Goal: Communication & Community: Answer question/provide support

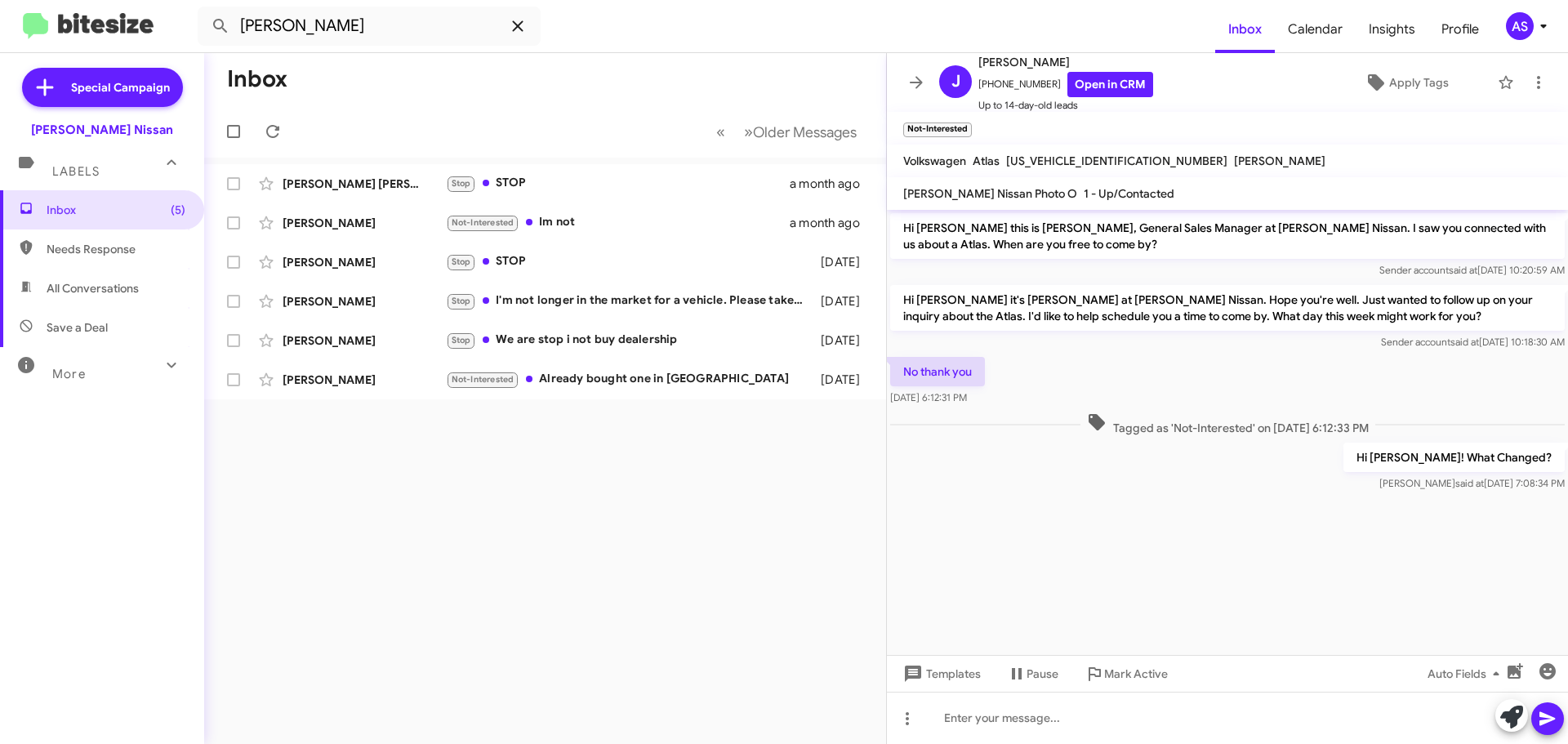
click at [528, 29] on span at bounding box center [517, 26] width 33 height 19
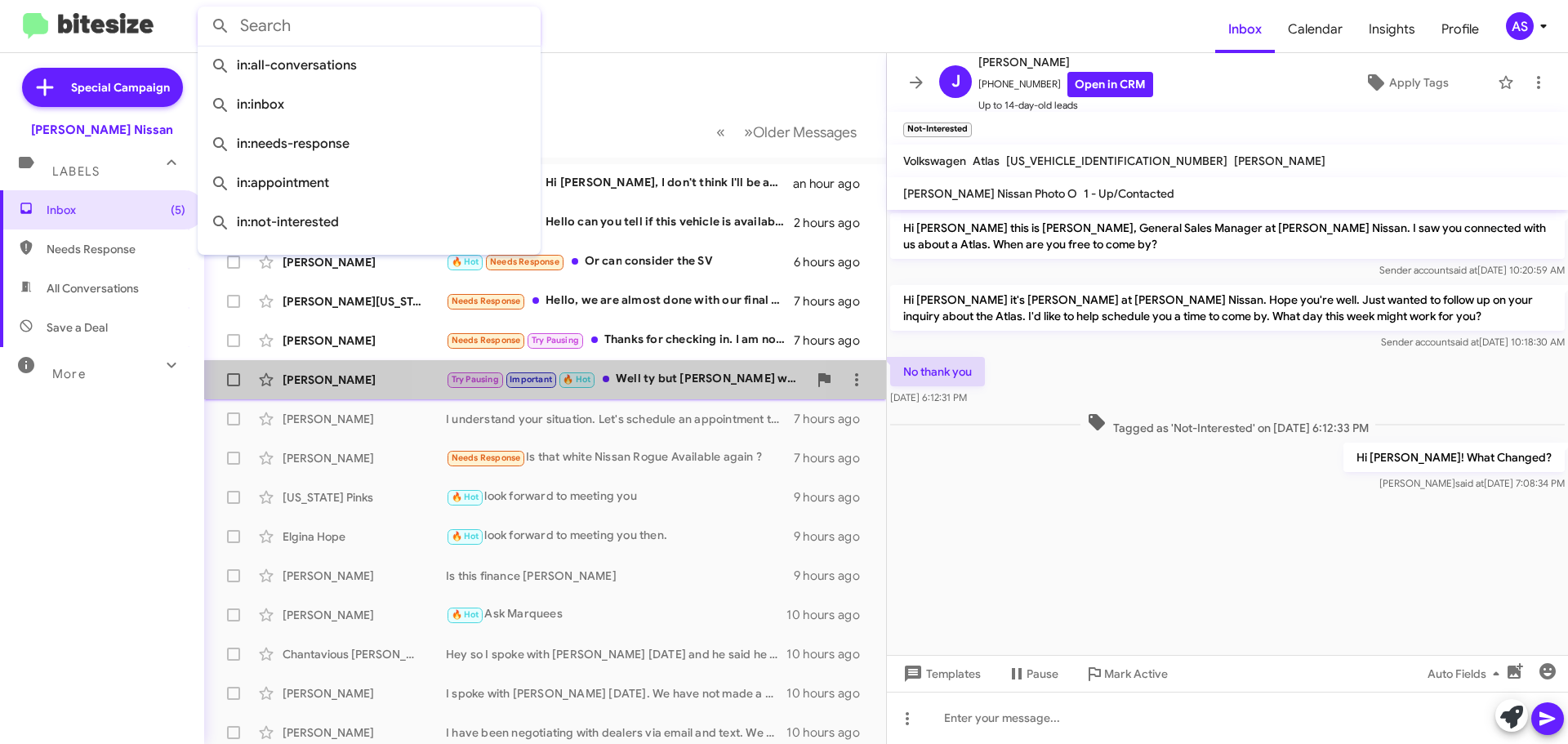
click at [632, 388] on div "Try Pausing Important 🔥 Hot Well ty but yall wouldnt help me last time so I dec…" at bounding box center [627, 380] width 362 height 18
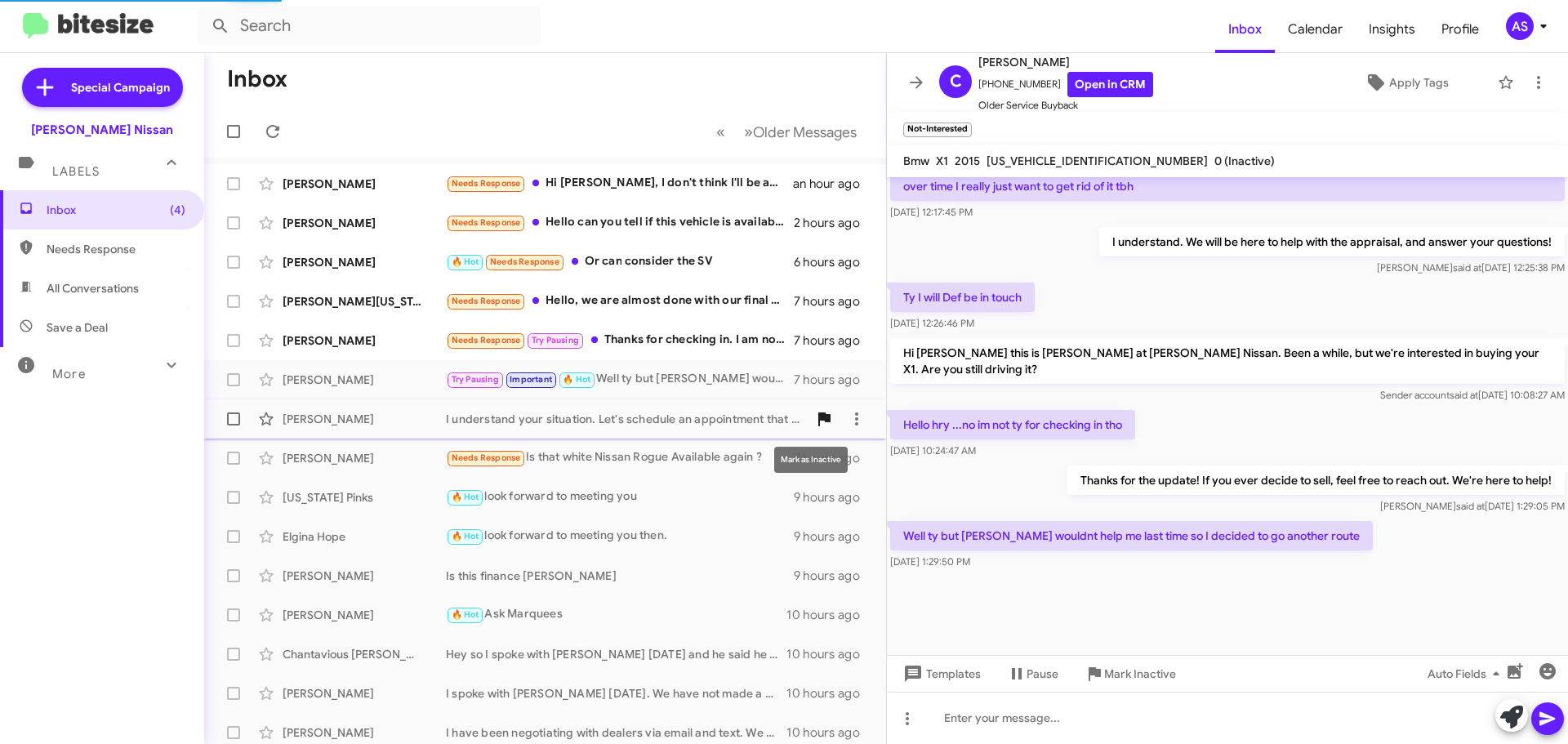
scroll to position [894, 0]
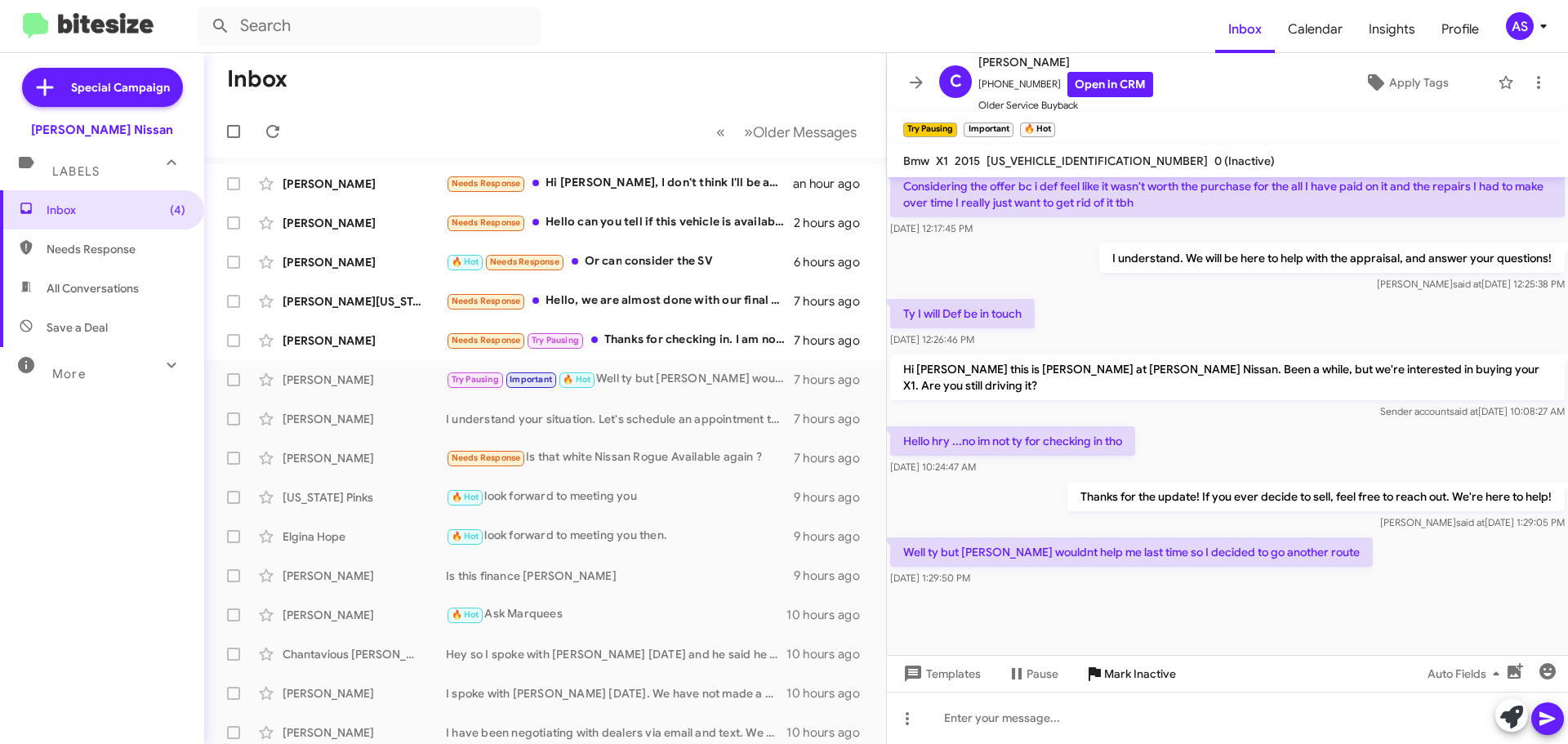
click at [1117, 681] on span "Mark Inactive" at bounding box center [1140, 674] width 72 height 29
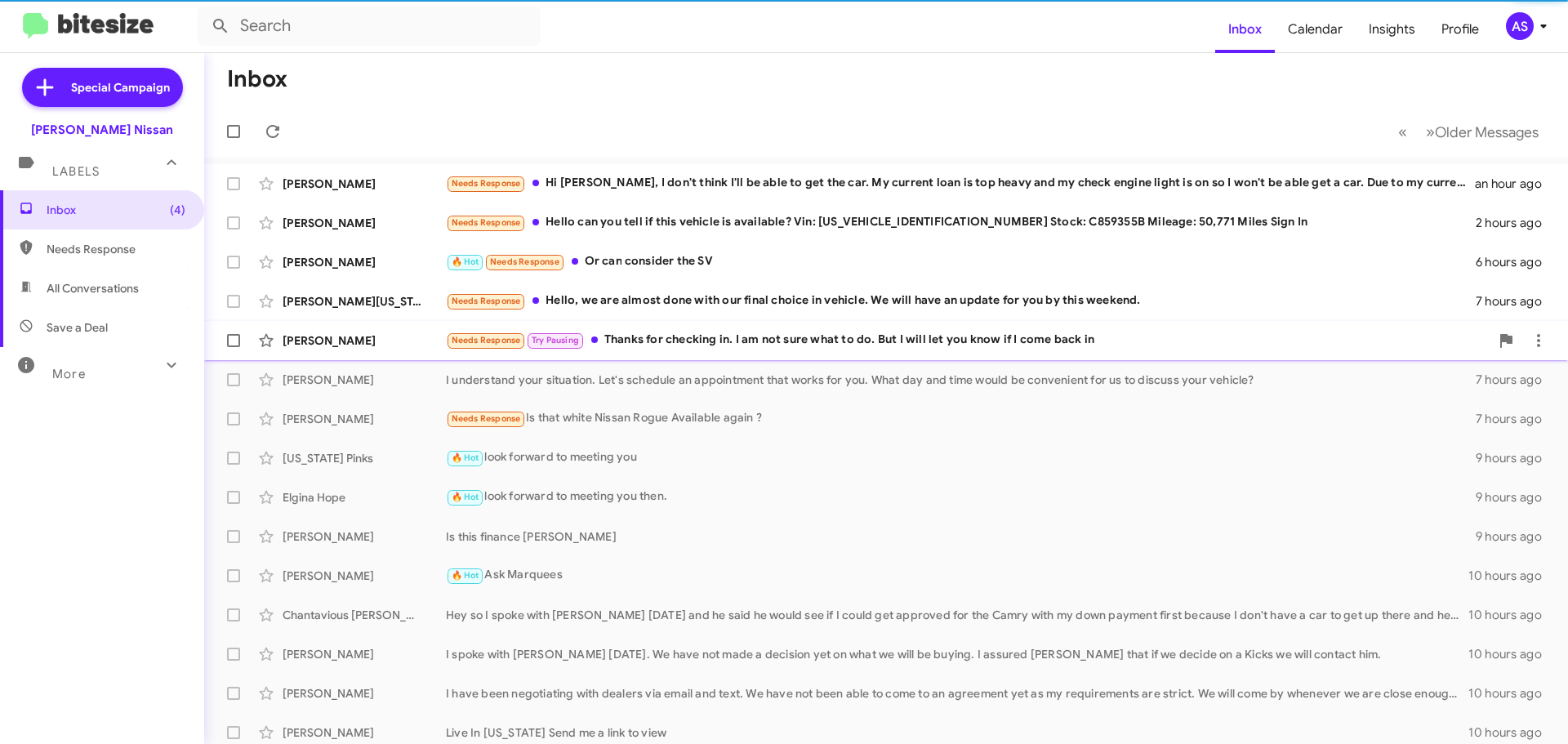
click at [641, 349] on div "Needs Response Try Pausing Thanks for checking in. I am not sure what to do. Bu…" at bounding box center [968, 340] width 1044 height 18
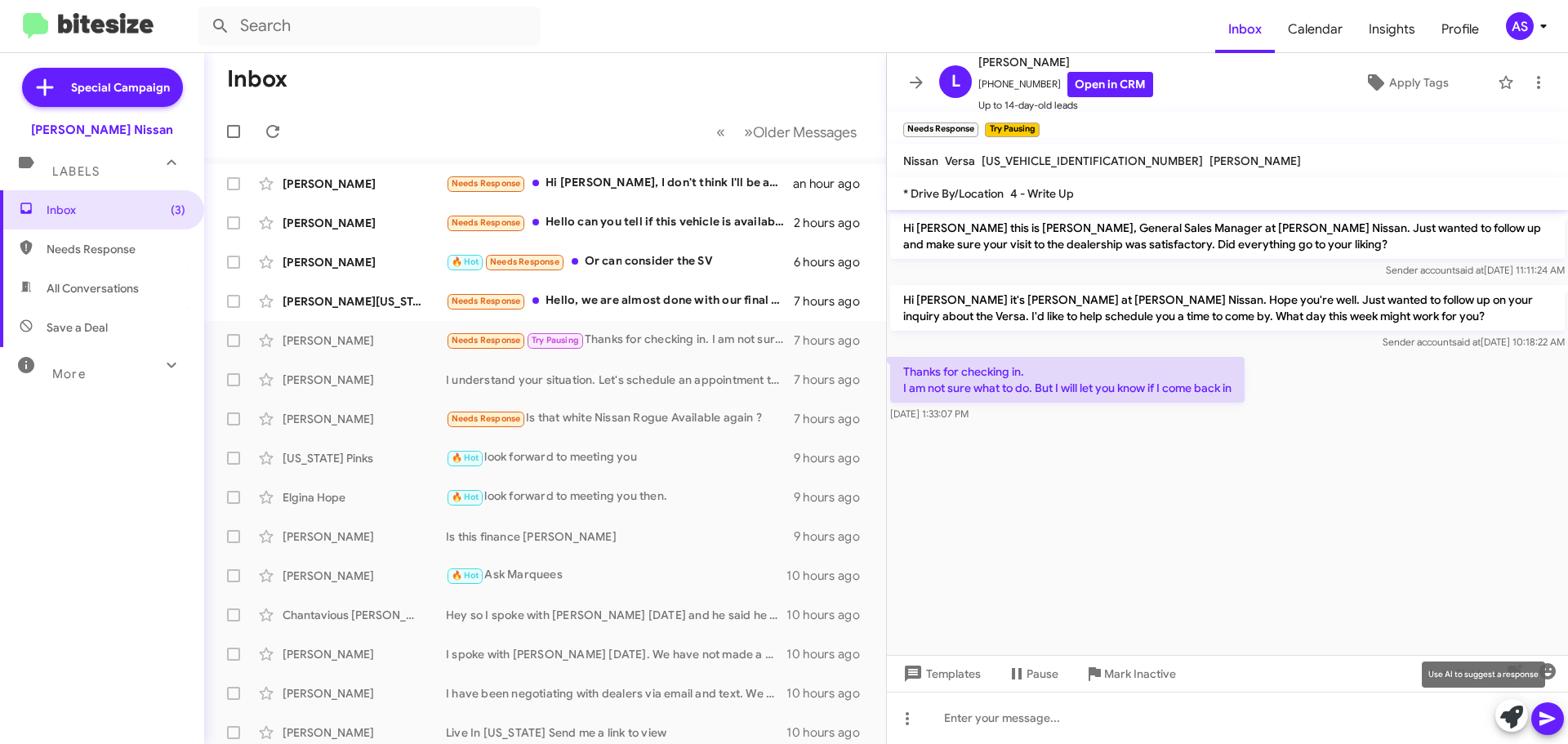
click at [1520, 714] on icon at bounding box center [1511, 716] width 23 height 23
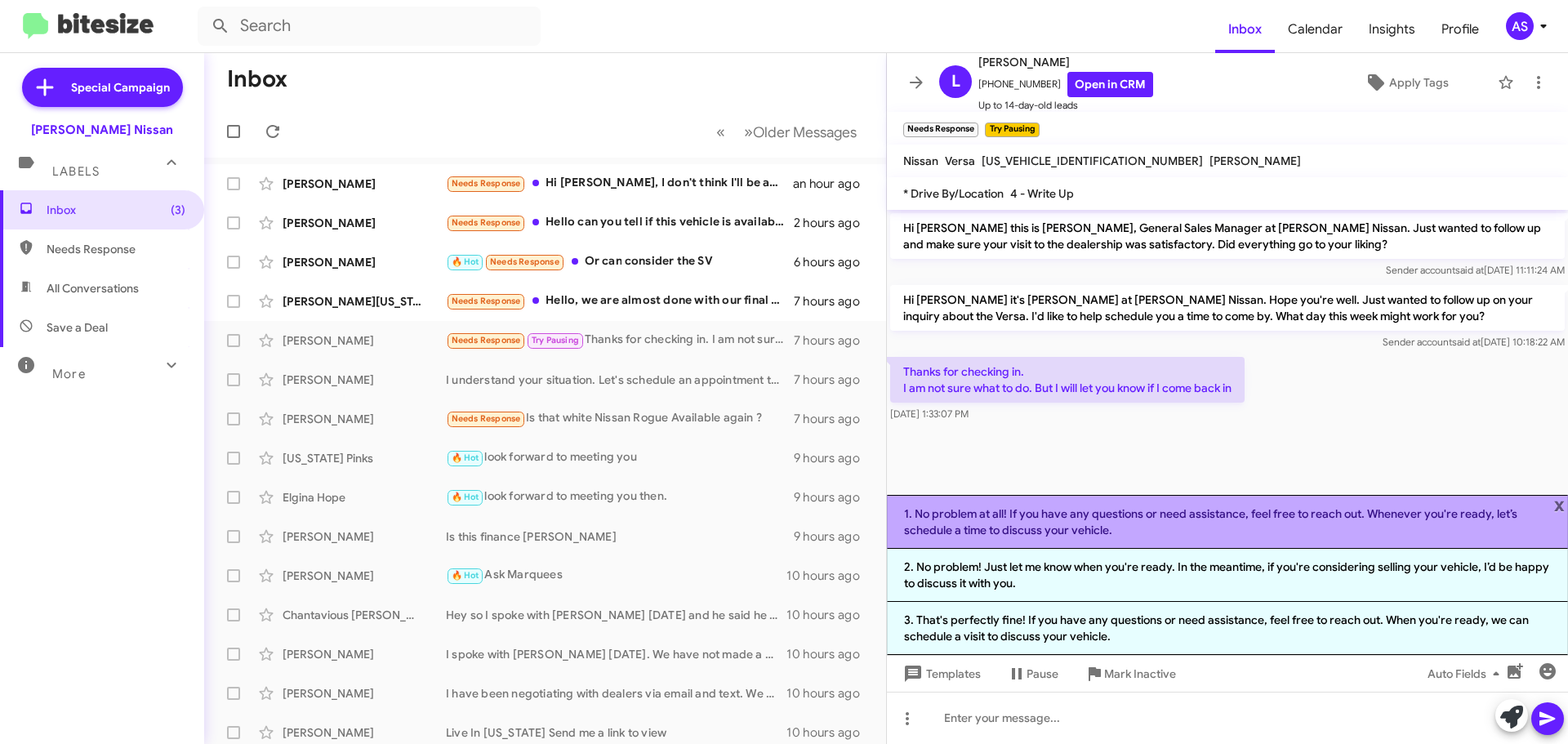
click at [1101, 507] on li "1. No problem at all! If you have any questions or need assistance, feel free t…" at bounding box center [1227, 522] width 681 height 54
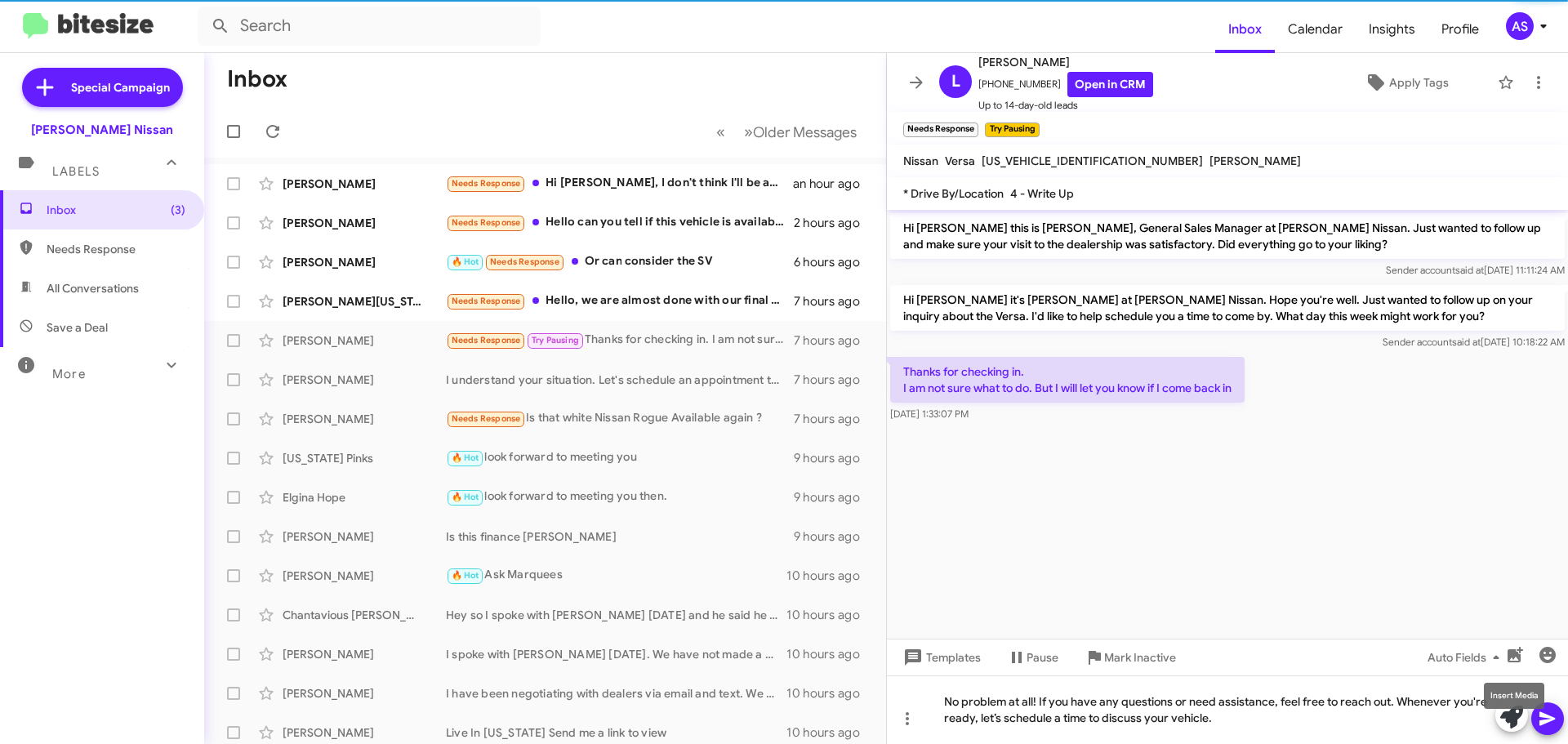
click at [1544, 703] on mat-tooltip-component "Insert Media" at bounding box center [1515, 696] width 84 height 49
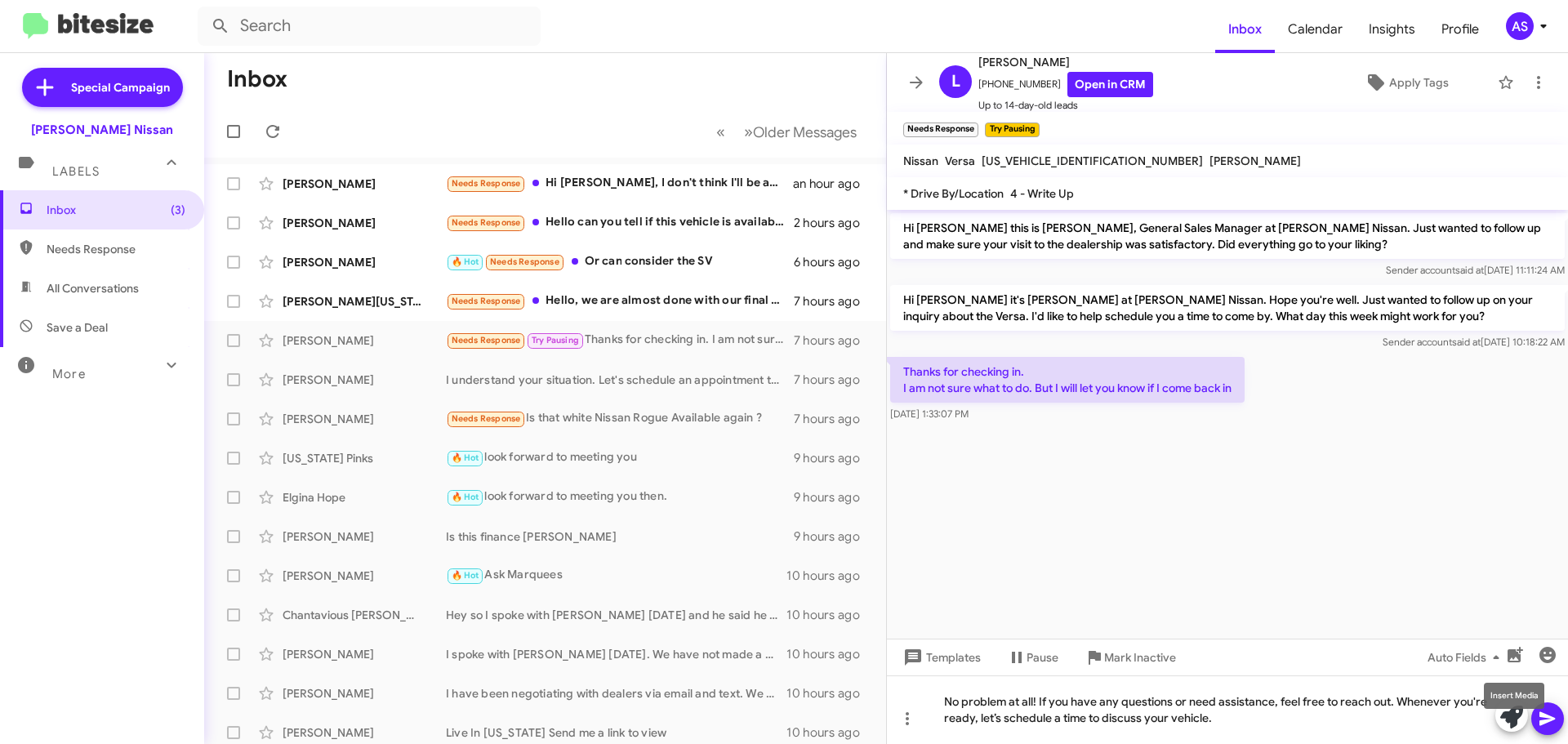
click at [1544, 711] on mat-tooltip-component "Insert Media" at bounding box center [1515, 696] width 84 height 49
drag, startPoint x: 1546, startPoint y: 716, endPoint x: 1535, endPoint y: 716, distance: 11.0
click at [1546, 716] on icon at bounding box center [1547, 719] width 16 height 14
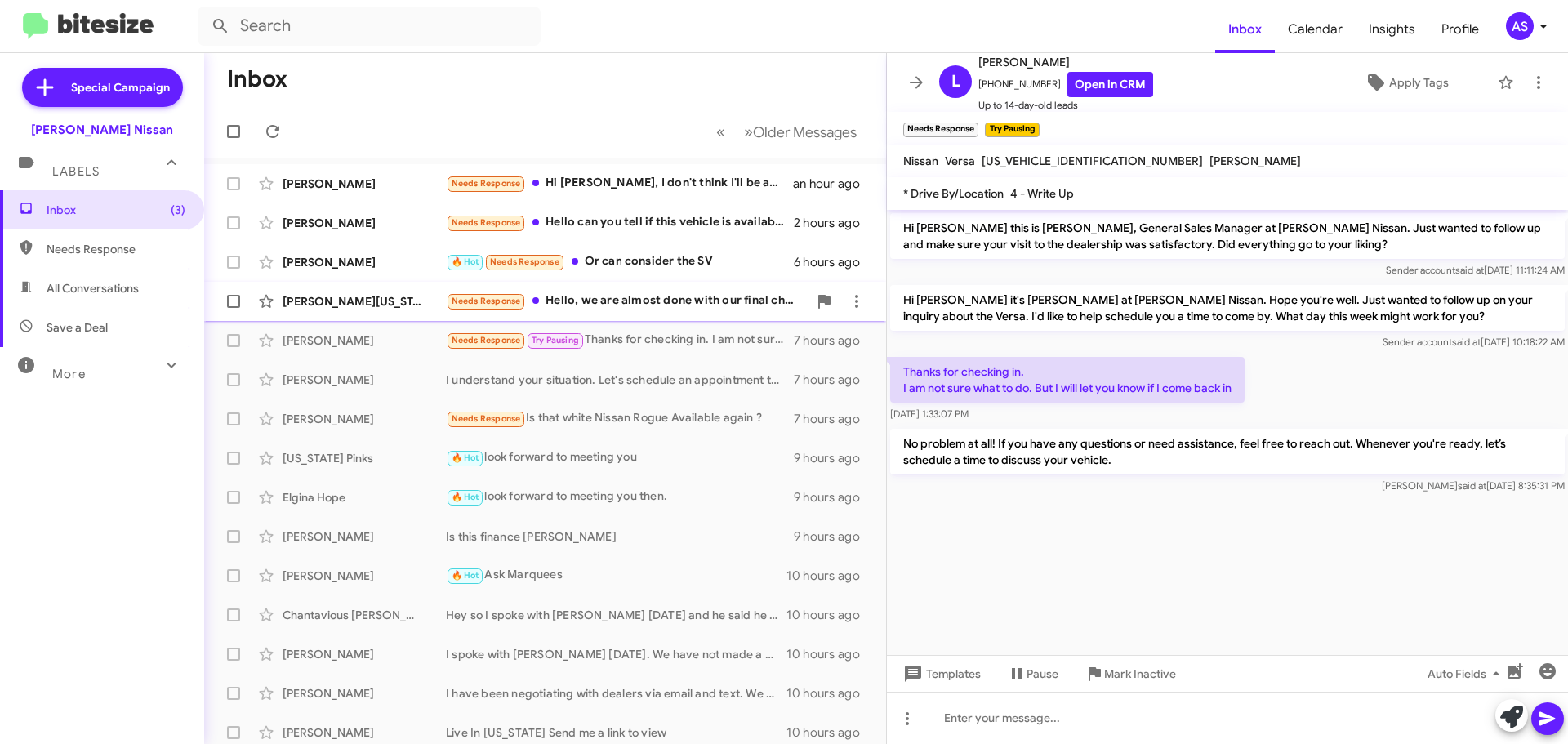
click at [635, 311] on div "[PERSON_NAME][US_STATE] Needs Response Hello, we are almost done with our final…" at bounding box center [545, 301] width 656 height 33
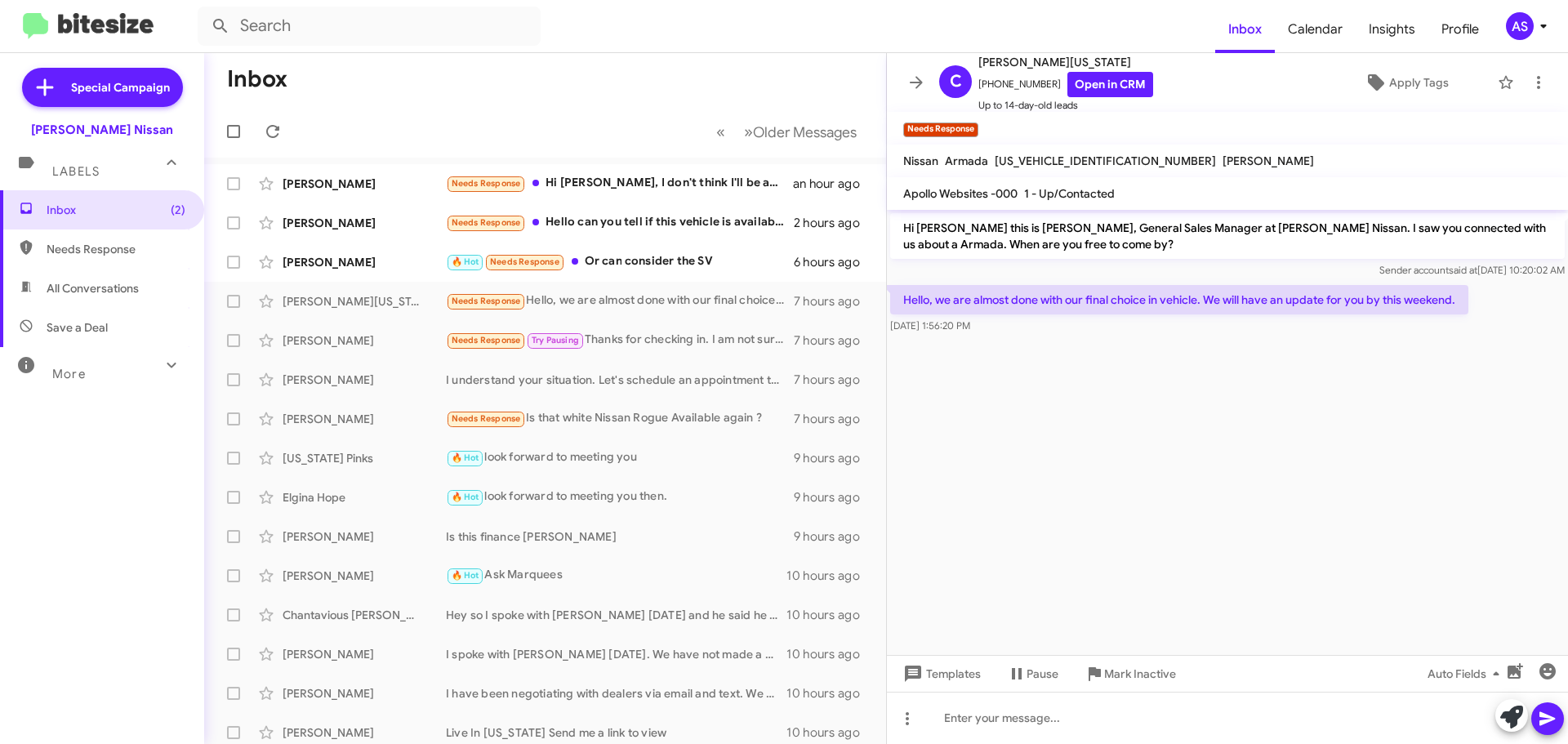
click at [1160, 594] on cdk-virtual-scroll-viewport "Hi [PERSON_NAME] this is [PERSON_NAME], General Sales Manager at [PERSON_NAME] …" at bounding box center [1227, 432] width 681 height 446
click at [986, 514] on cdk-virtual-scroll-viewport "Hi [PERSON_NAME] this is [PERSON_NAME], General Sales Manager at [PERSON_NAME] …" at bounding box center [1227, 432] width 681 height 446
click at [1061, 496] on cdk-virtual-scroll-viewport "Hi [PERSON_NAME] this is [PERSON_NAME], General Sales Manager at [PERSON_NAME] …" at bounding box center [1227, 432] width 681 height 446
click at [1509, 708] on icon at bounding box center [1511, 716] width 23 height 23
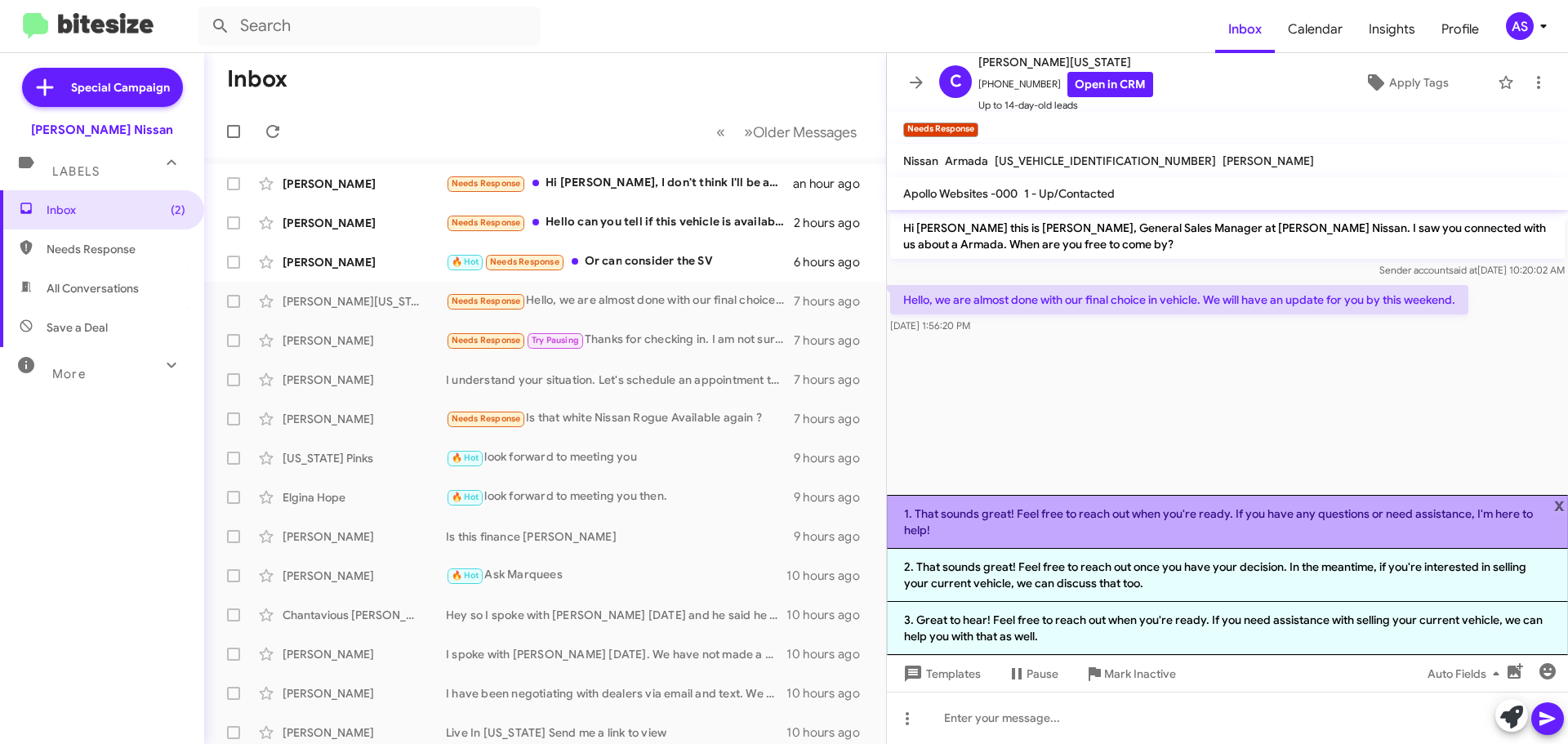
click at [1016, 531] on li "1. That sounds great! Feel free to reach out when you're ready. If you have any…" at bounding box center [1227, 522] width 681 height 54
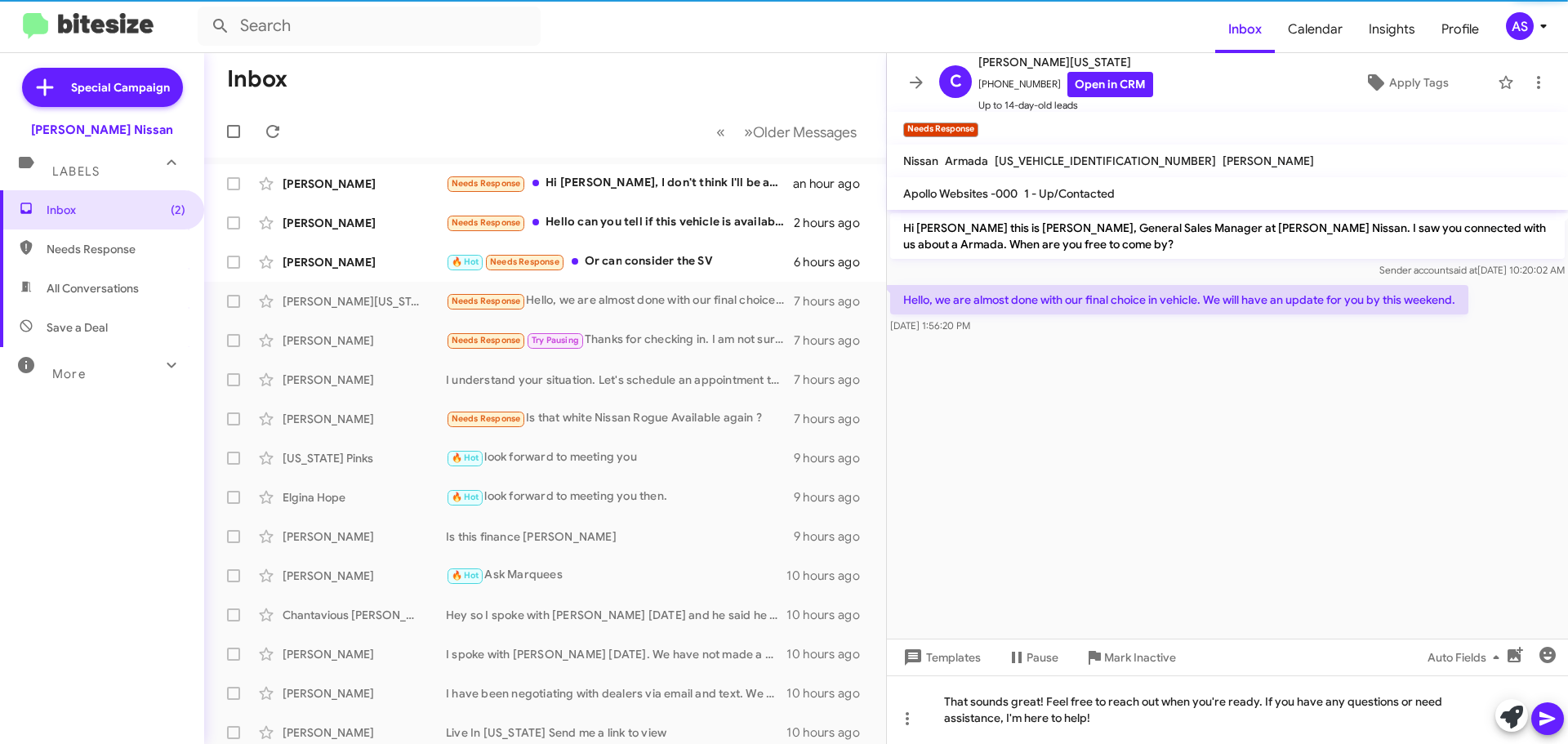
click at [1558, 719] on button at bounding box center [1547, 718] width 33 height 33
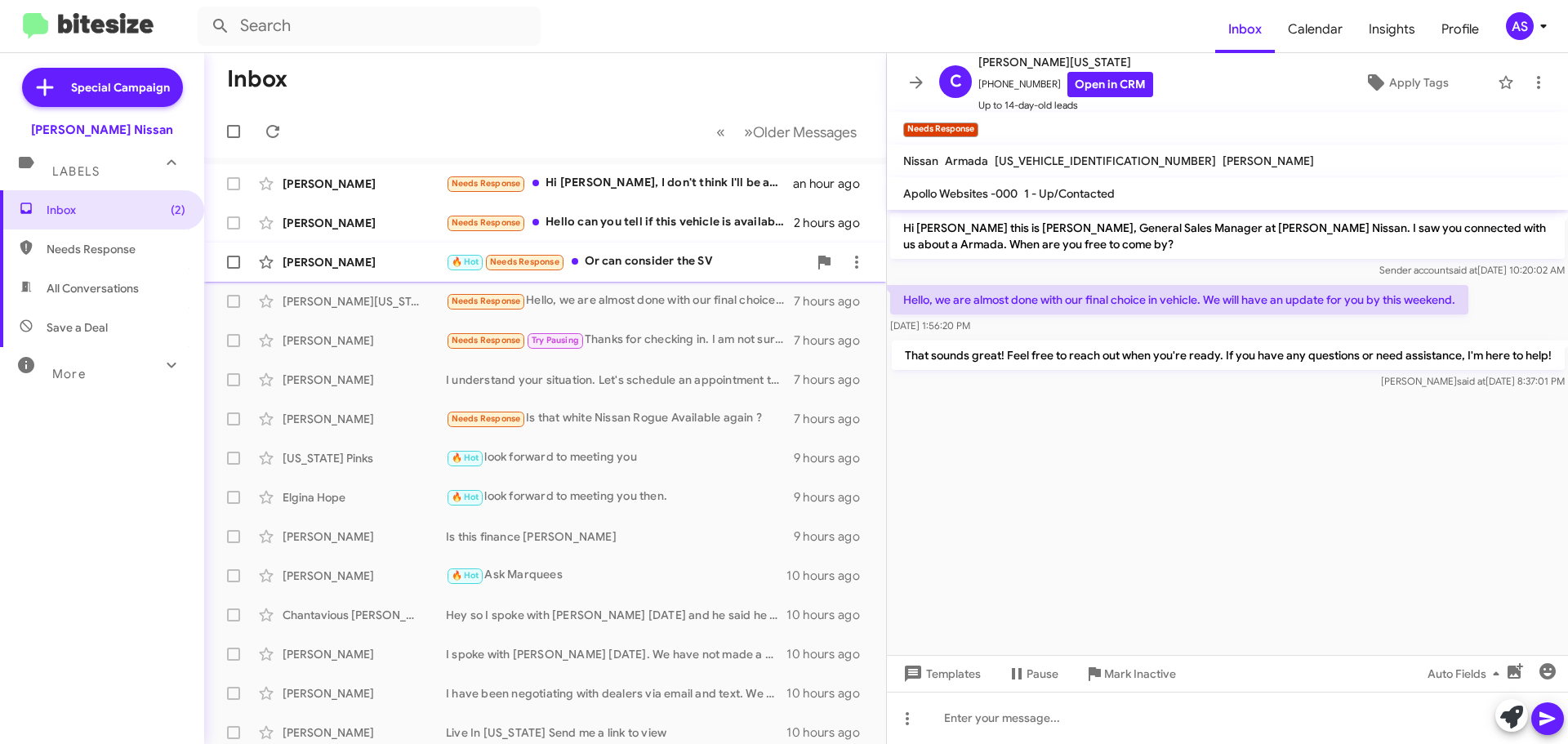
drag, startPoint x: 646, startPoint y: 260, endPoint x: 656, endPoint y: 262, distance: 10.2
click at [646, 260] on div "🔥 Hot Needs Response Or can consider the SV" at bounding box center [627, 262] width 362 height 18
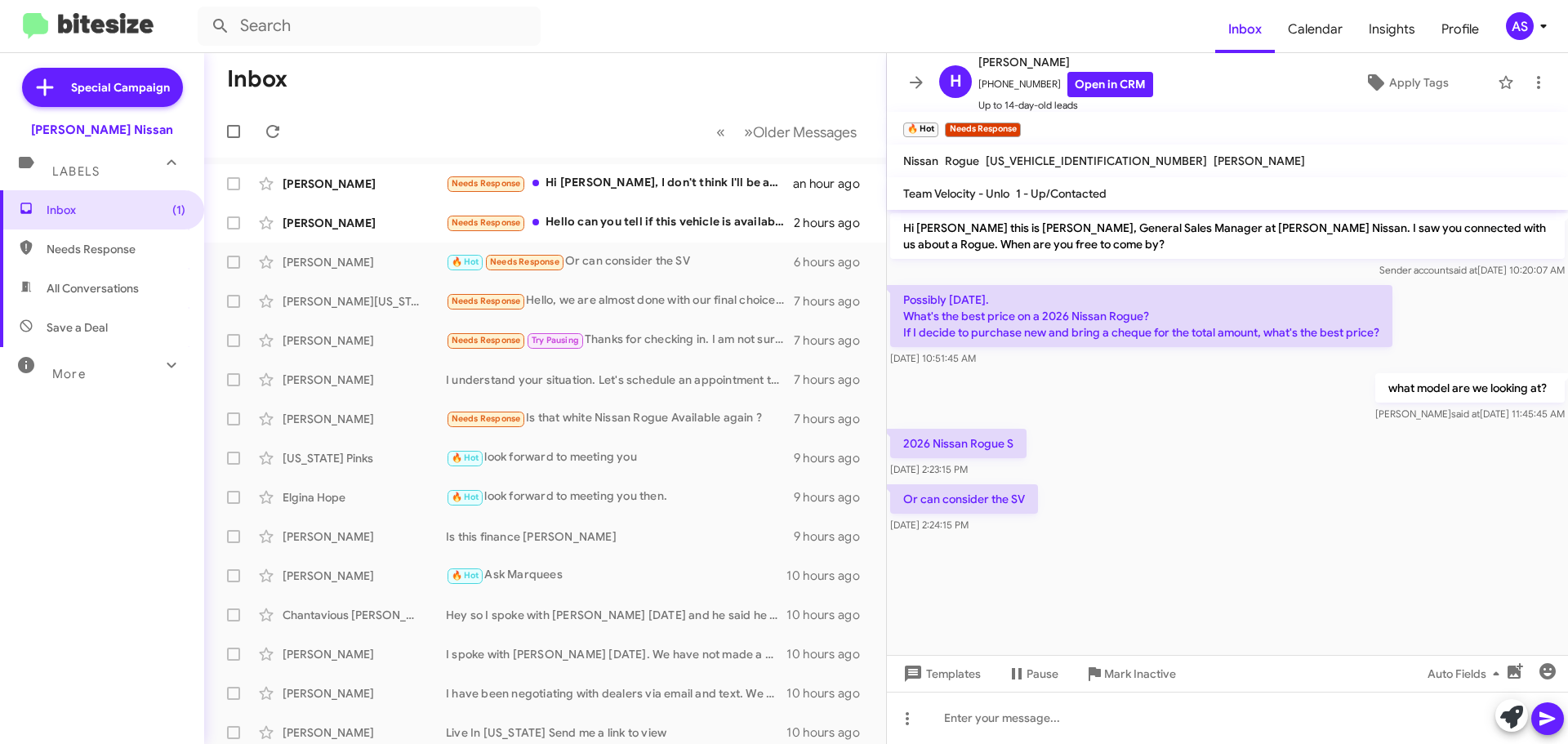
click at [1018, 639] on mat-tooltip-component "Pause Conversation" at bounding box center [1032, 634] width 111 height 49
click at [1077, 600] on cdk-virtual-scroll-viewport "Hi [PERSON_NAME] this is [PERSON_NAME], General Sales Manager at [PERSON_NAME] …" at bounding box center [1227, 432] width 681 height 446
click at [914, 727] on icon at bounding box center [907, 718] width 19 height 19
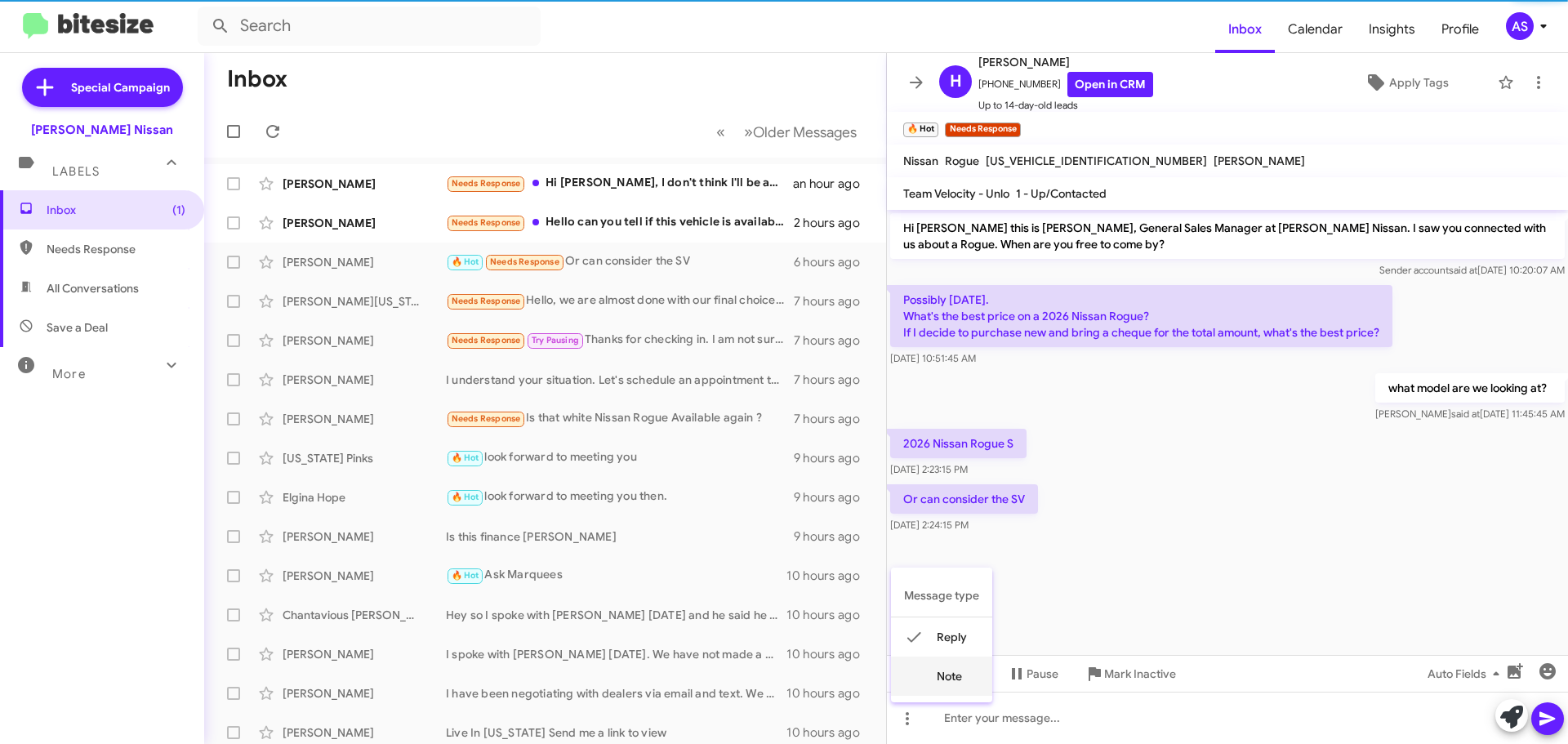
click at [929, 696] on button "note" at bounding box center [941, 676] width 101 height 39
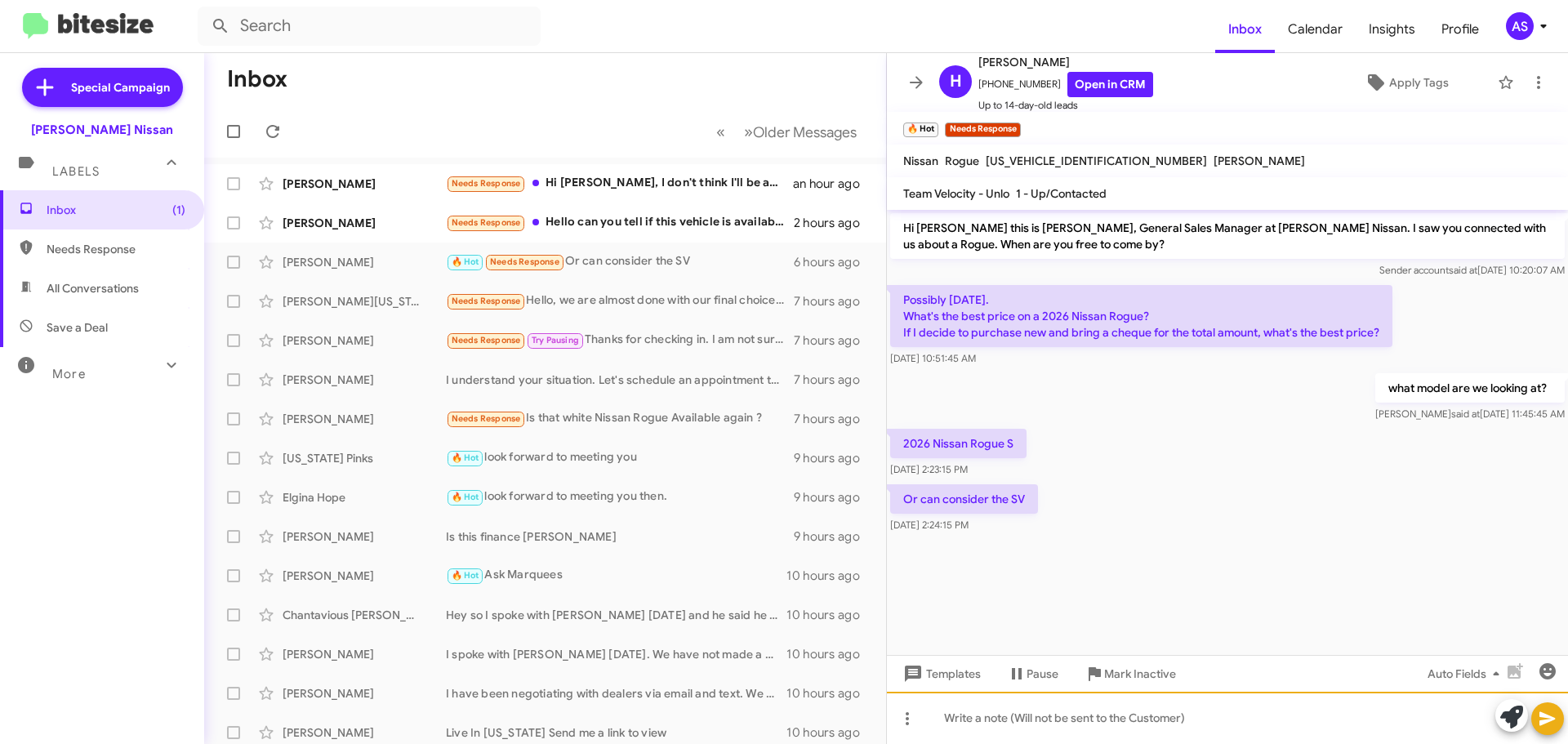
click at [1021, 716] on div at bounding box center [1227, 718] width 681 height 53
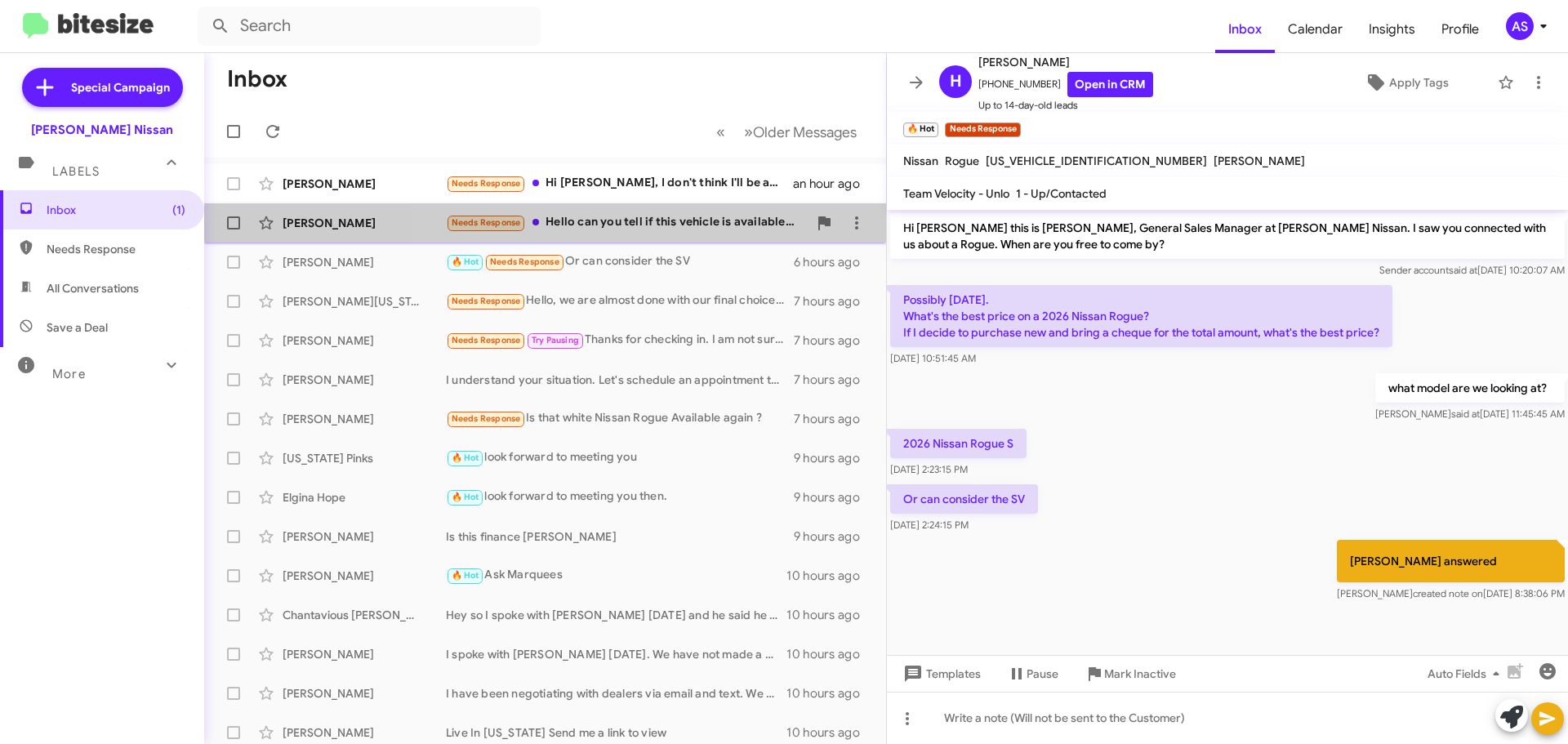
click at [718, 234] on div "[PERSON_NAME] Needs Response Hello can you tell if this vehicle is available? V…" at bounding box center [545, 222] width 656 height 33
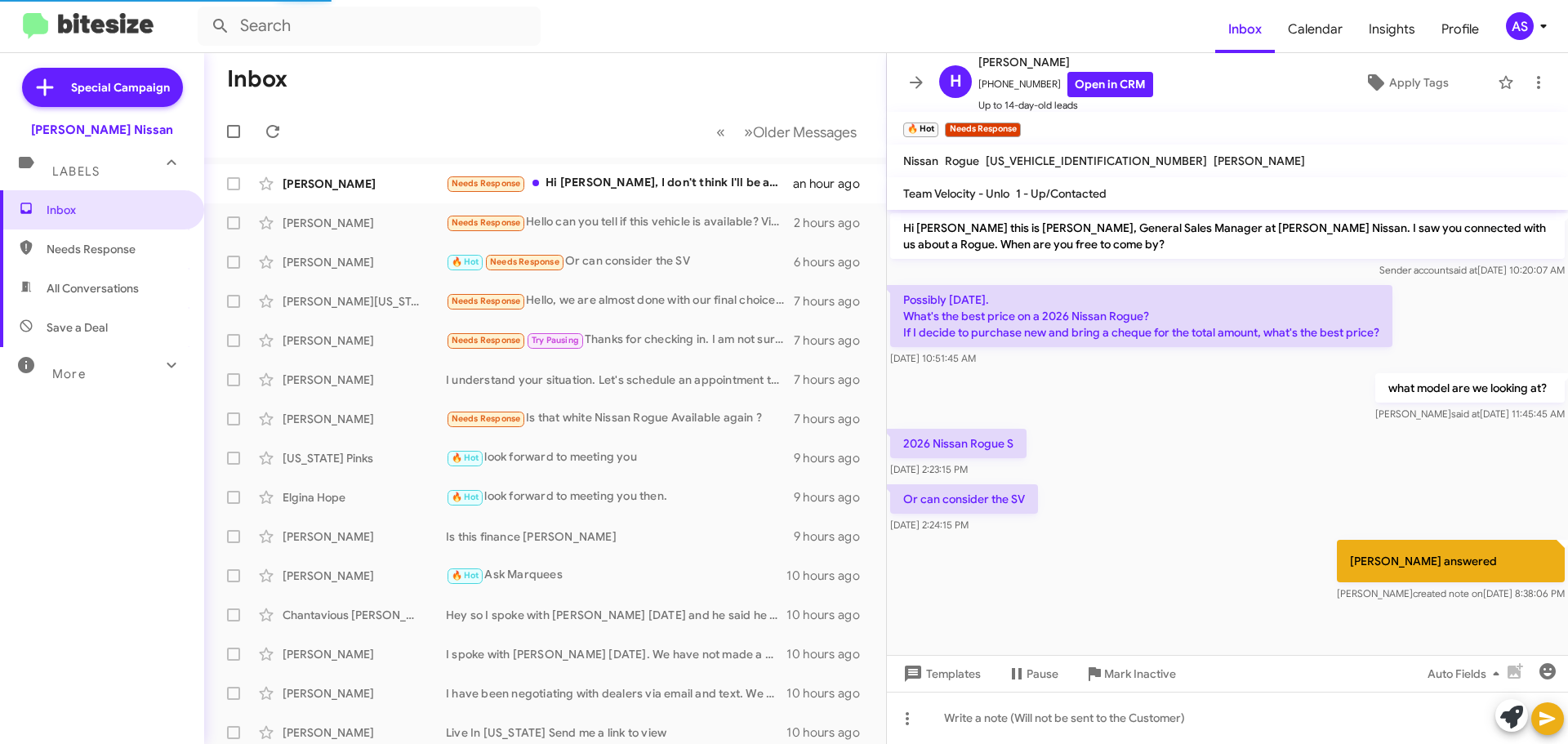
scroll to position [141, 0]
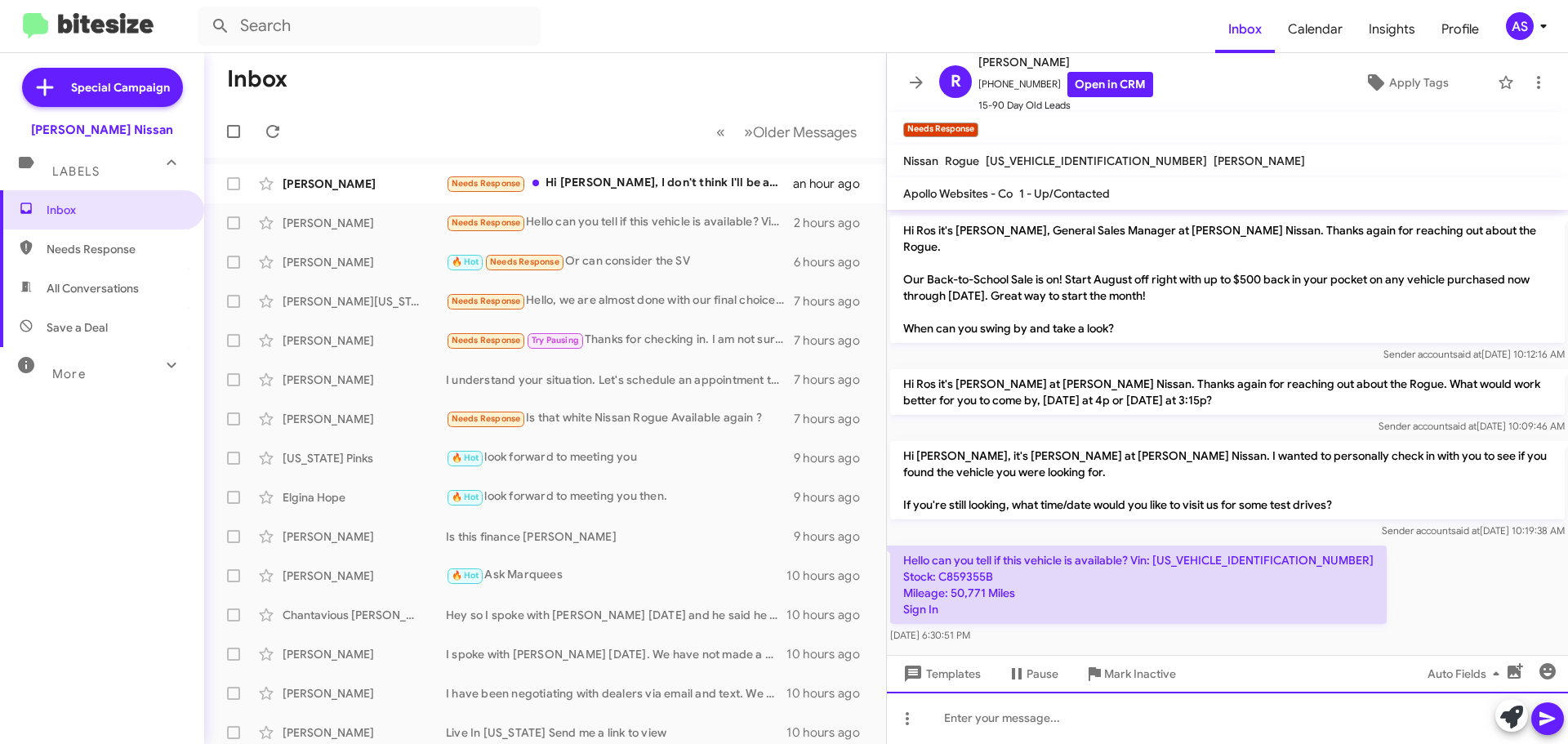
click at [979, 716] on div at bounding box center [1227, 718] width 681 height 53
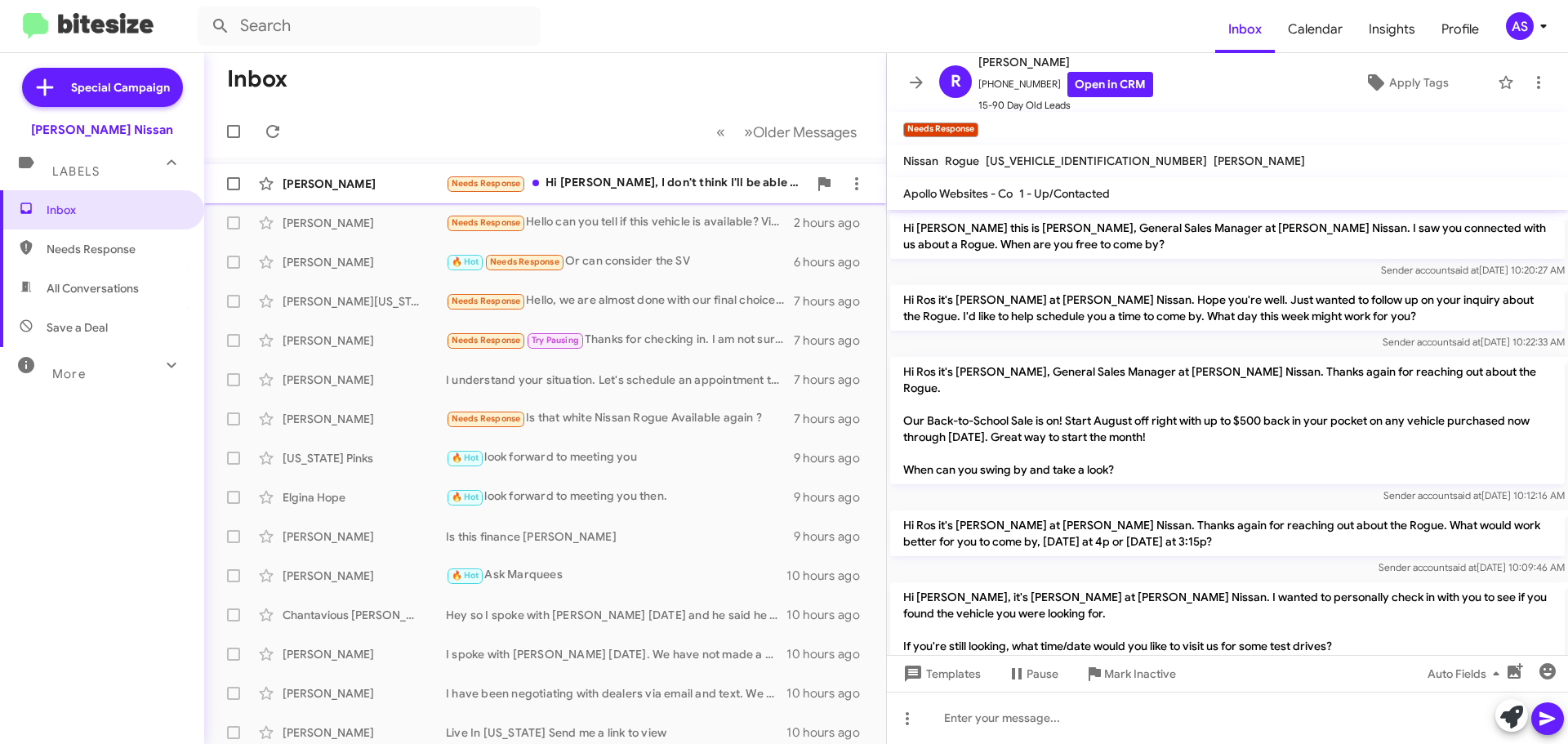
click at [617, 192] on div "Needs Response Hi [PERSON_NAME], I don't think I'll be able to get the car. My …" at bounding box center [627, 183] width 362 height 18
